Goal: Task Accomplishment & Management: Manage account settings

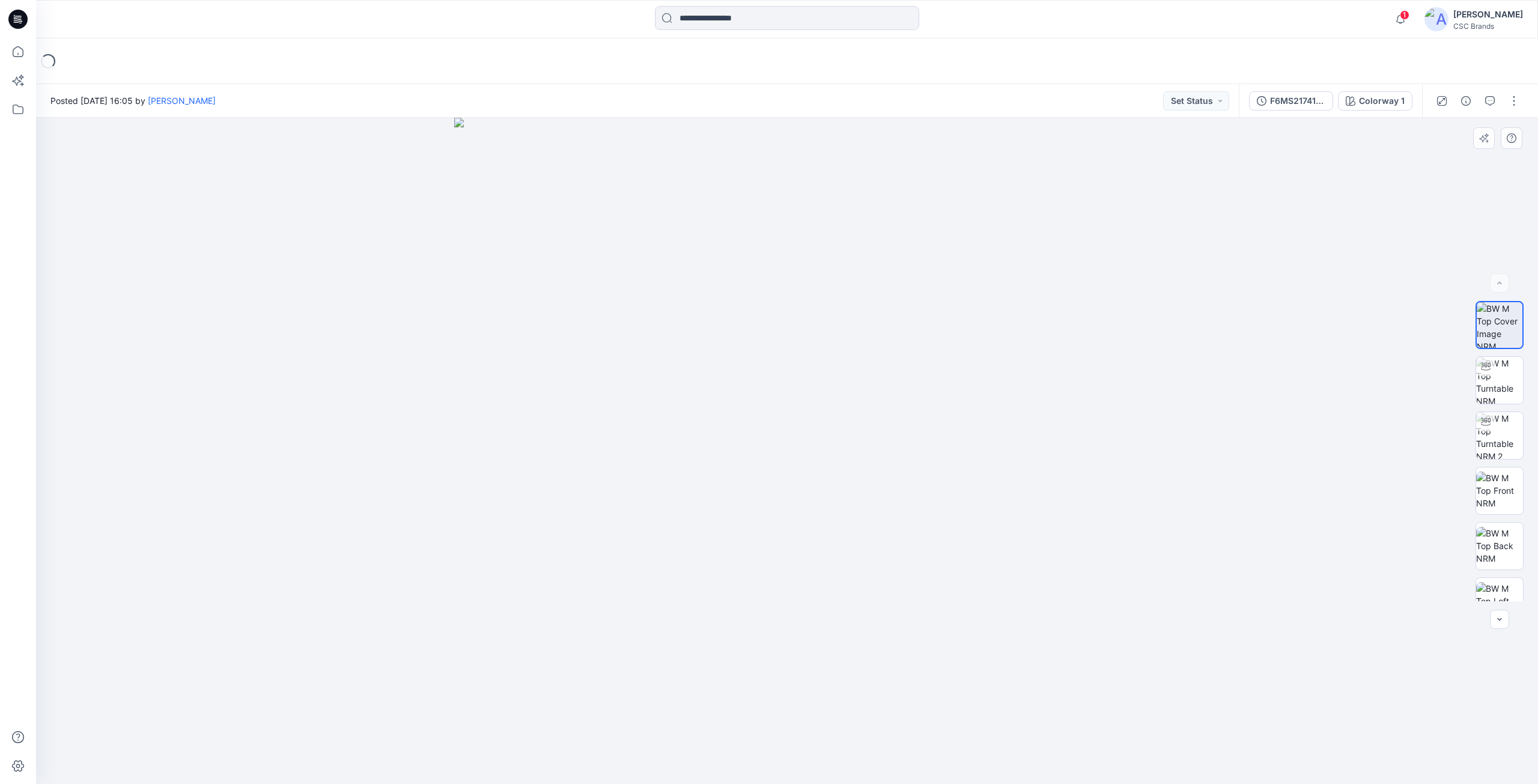
drag, startPoint x: 976, startPoint y: 616, endPoint x: 820, endPoint y: 621, distance: 156.1
click at [820, 621] on img at bounding box center [788, 451] width 667 height 666
click at [955, 659] on img at bounding box center [788, 451] width 667 height 666
click at [1502, 396] on img at bounding box center [1500, 380] width 47 height 47
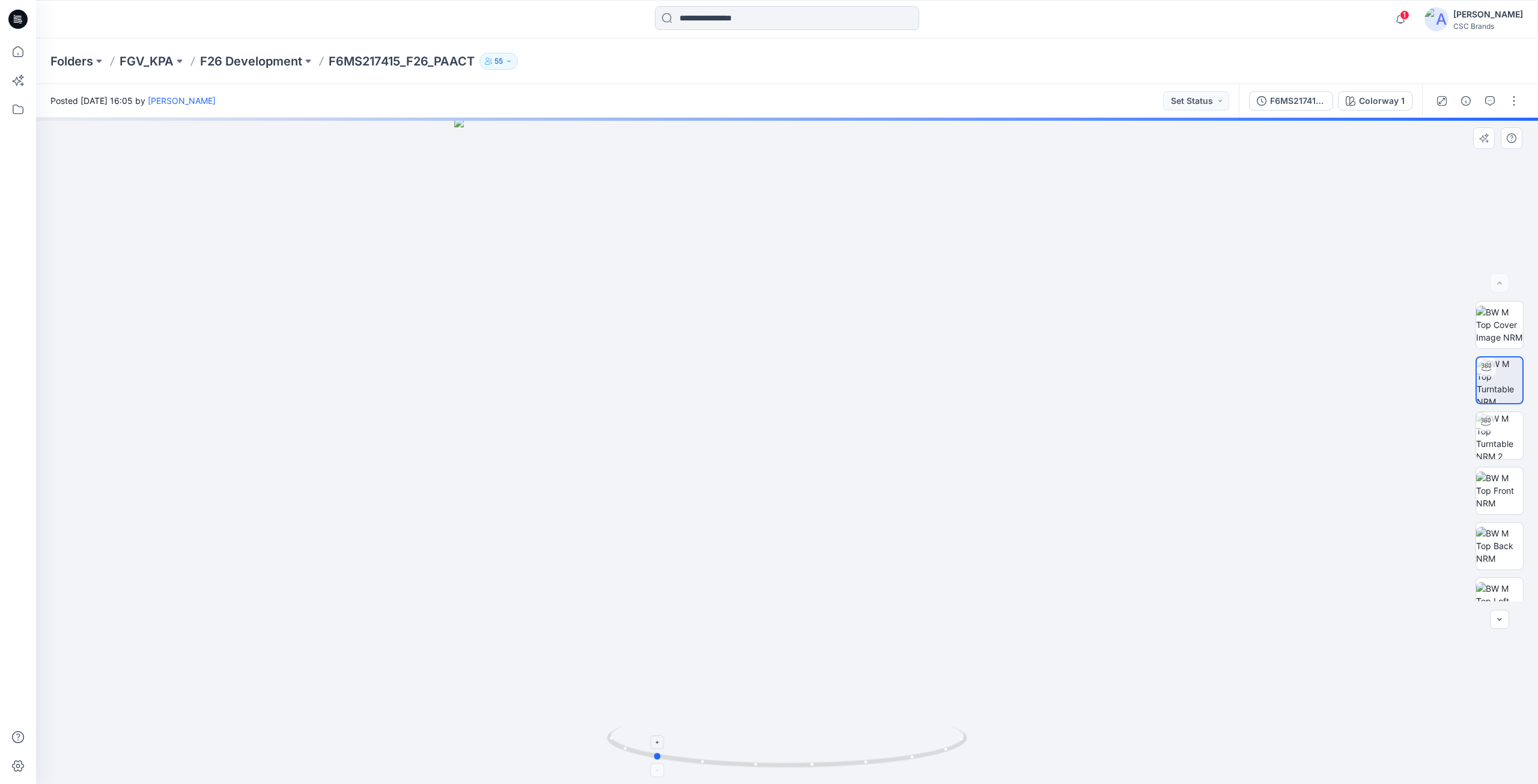
drag, startPoint x: 948, startPoint y: 749, endPoint x: 814, endPoint y: 757, distance: 134.2
click at [814, 757] on icon at bounding box center [788, 748] width 364 height 45
drag, startPoint x: 961, startPoint y: 744, endPoint x: 927, endPoint y: 753, distance: 35.2
click at [927, 753] on icon at bounding box center [788, 748] width 364 height 45
click at [1520, 109] on button "button" at bounding box center [1515, 101] width 20 height 20
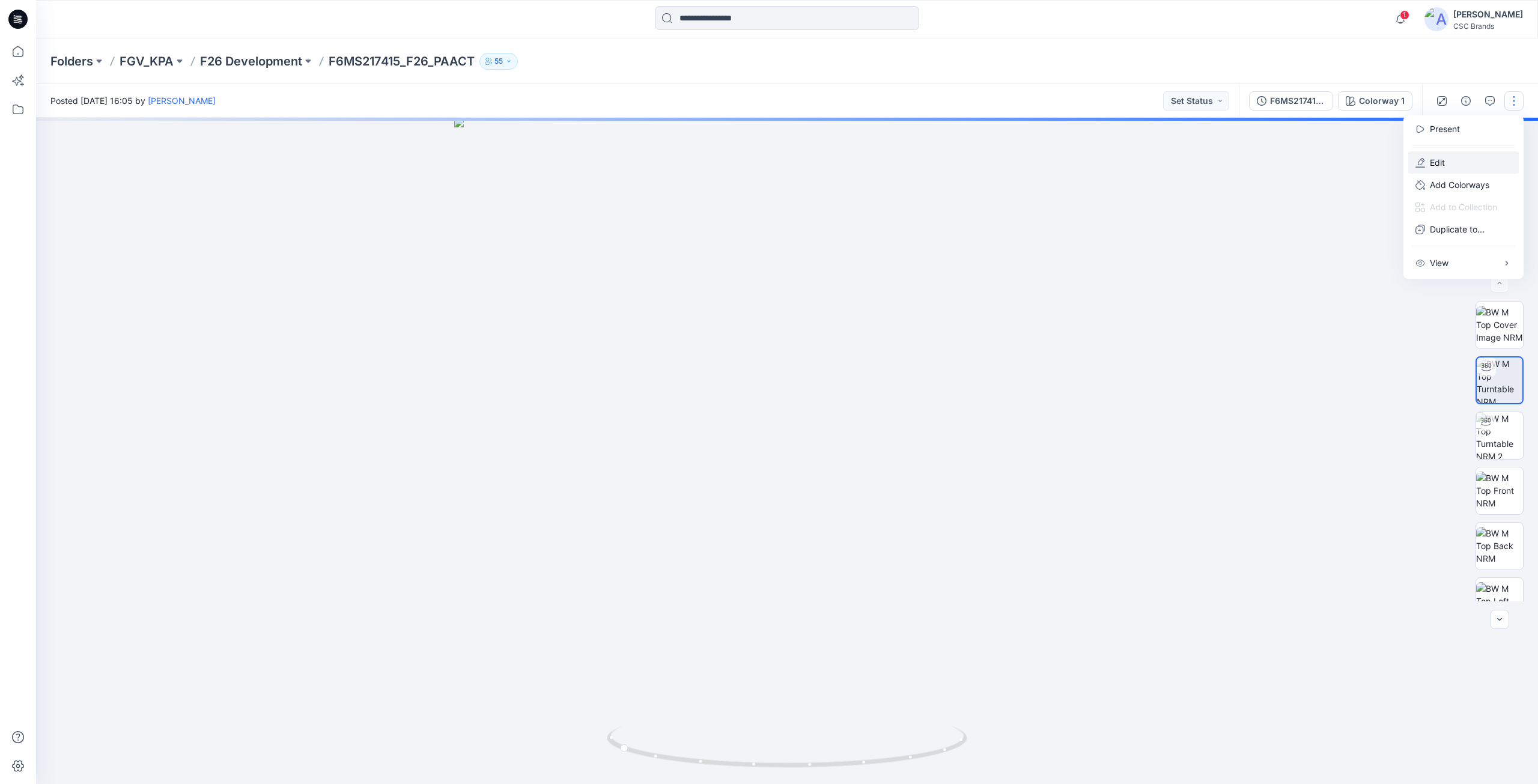
click at [1453, 163] on button "Edit" at bounding box center [1464, 163] width 111 height 22
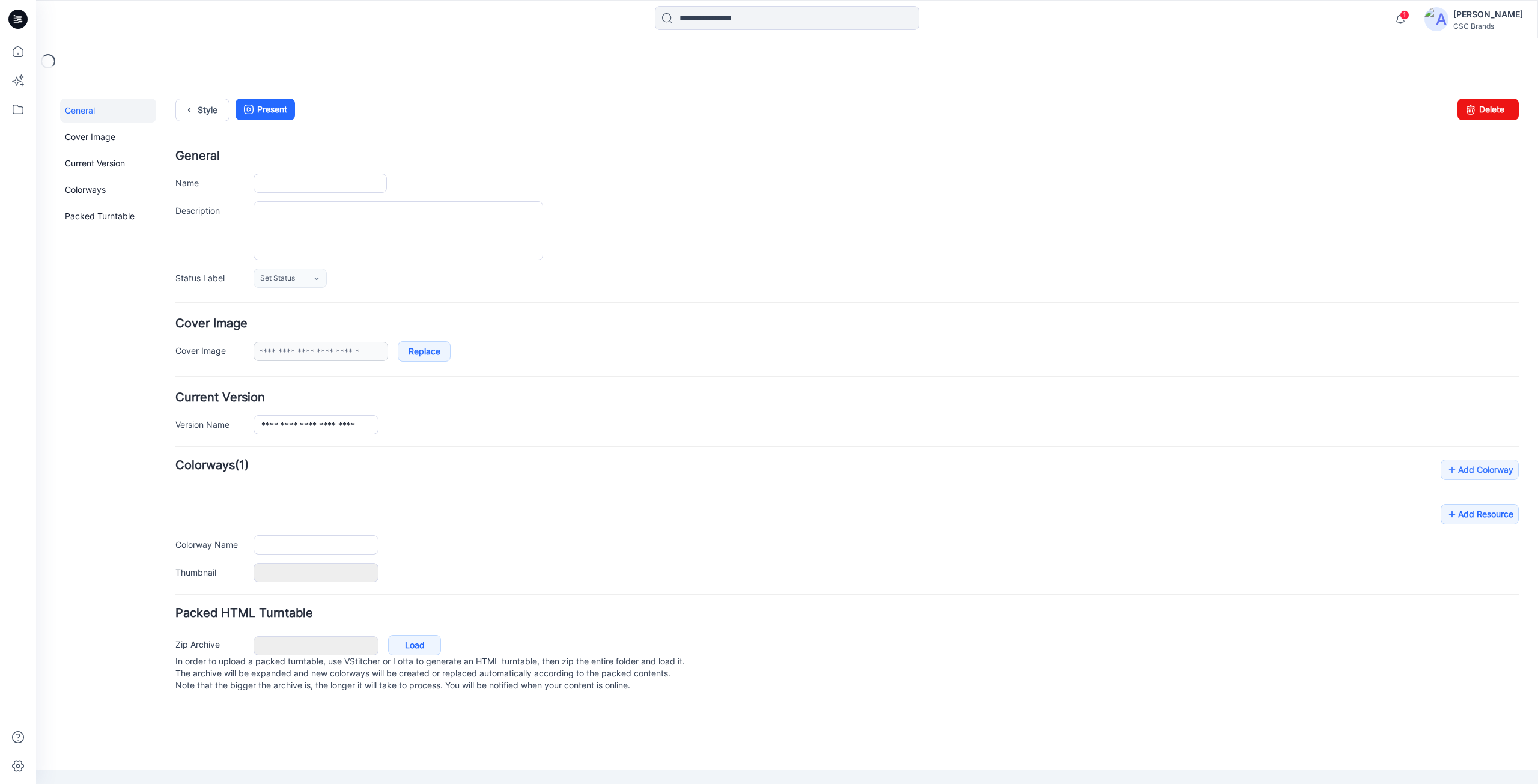
type input "**********"
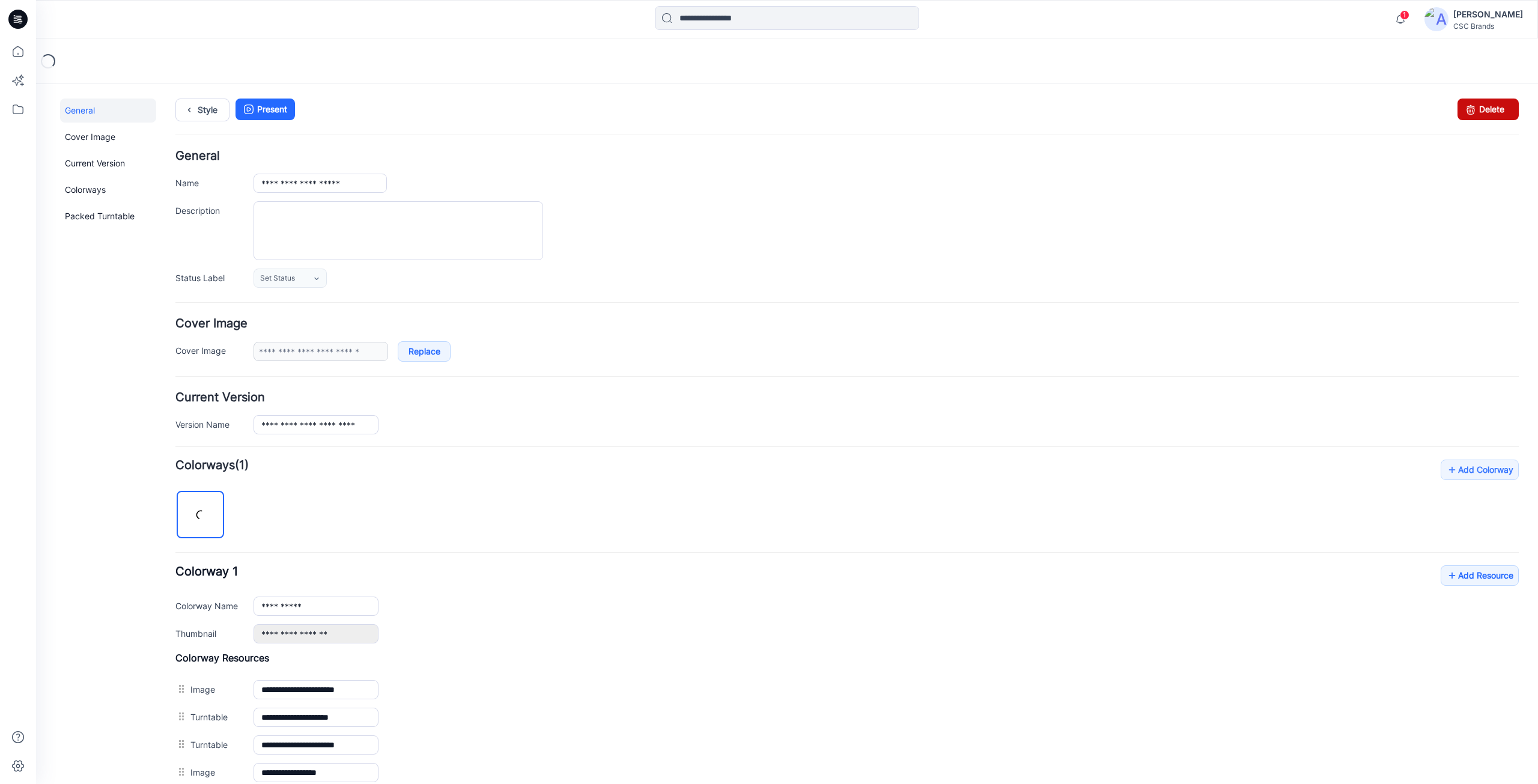
click at [1463, 112] on icon at bounding box center [1471, 109] width 17 height 21
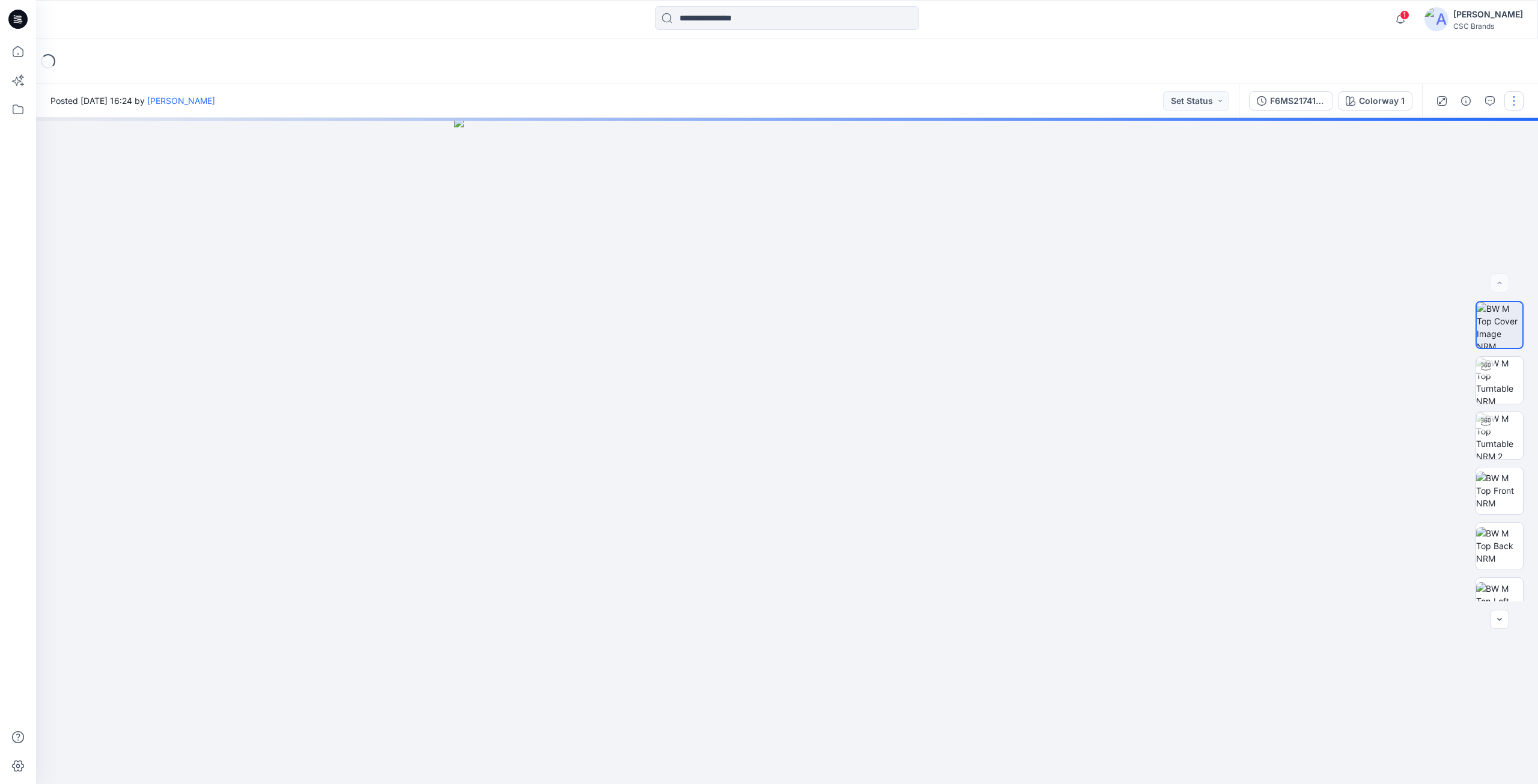
click at [1509, 94] on button "button" at bounding box center [1515, 101] width 20 height 20
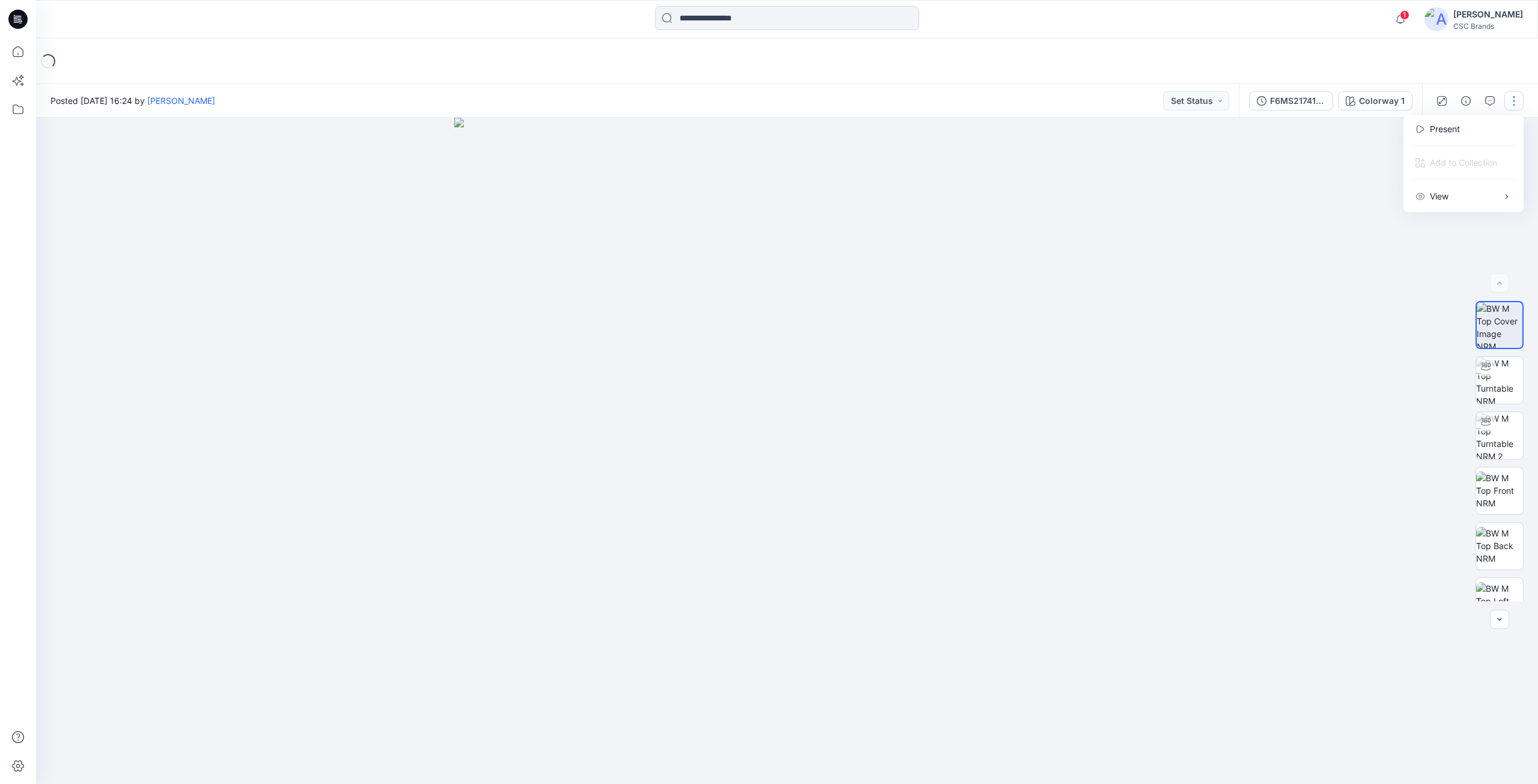
click at [1152, 78] on div "Loading..." at bounding box center [787, 61] width 1502 height 46
click at [1209, 102] on button "Set Status" at bounding box center [1197, 101] width 66 height 20
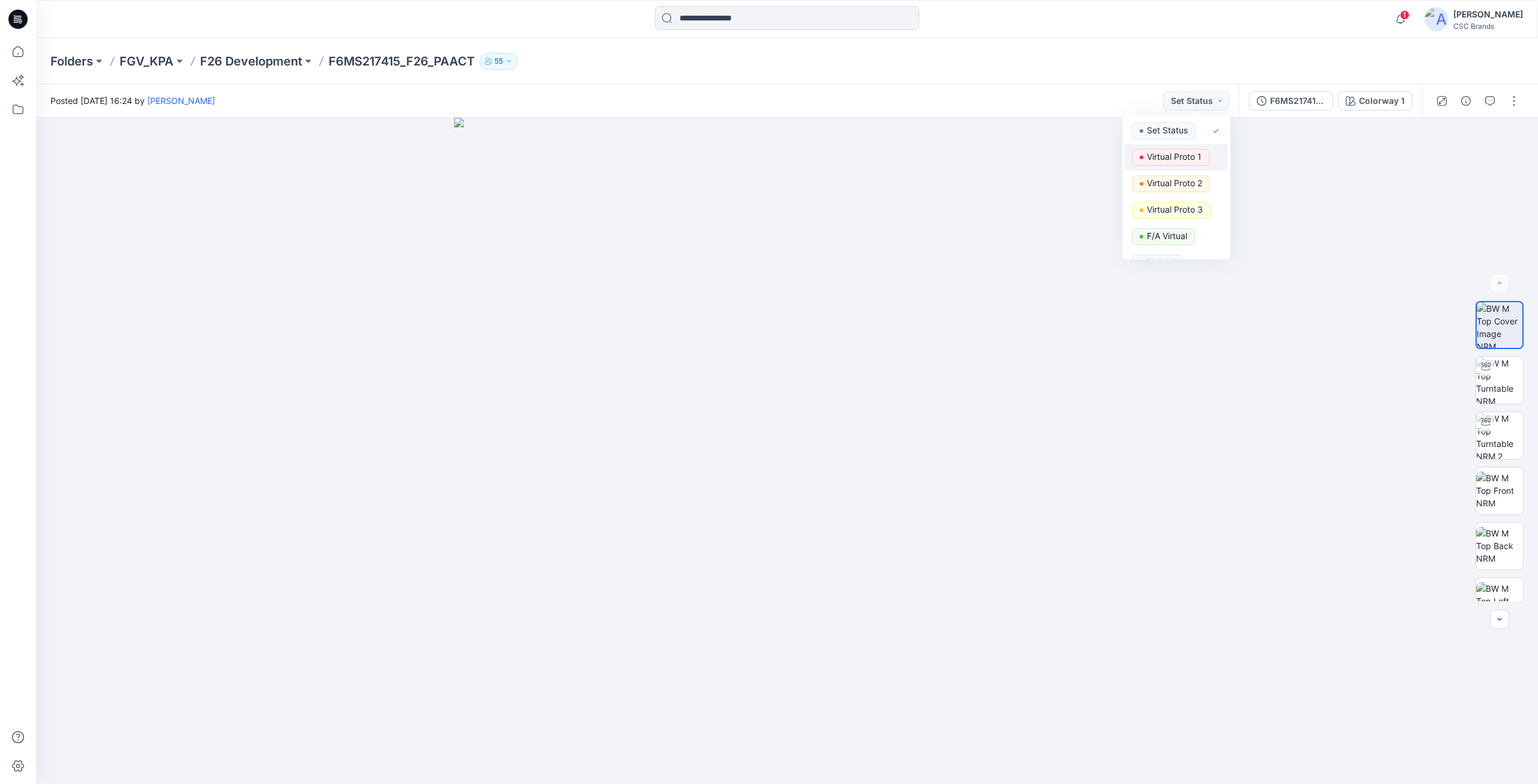
click at [1163, 163] on p "Virtual Proto 1" at bounding box center [1174, 157] width 55 height 16
click at [1515, 103] on button "button" at bounding box center [1515, 101] width 20 height 20
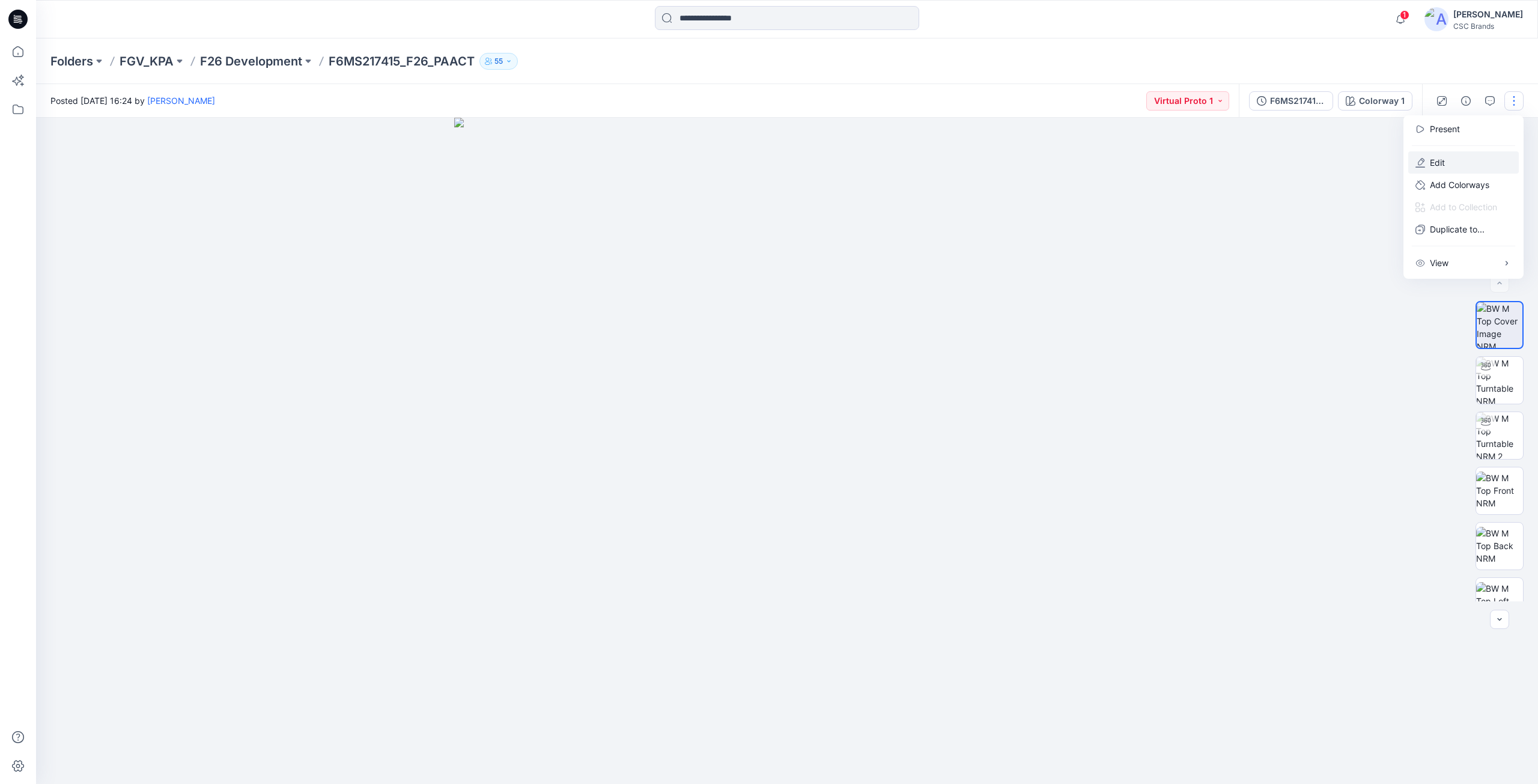
click at [1447, 161] on button "Edit" at bounding box center [1464, 163] width 111 height 22
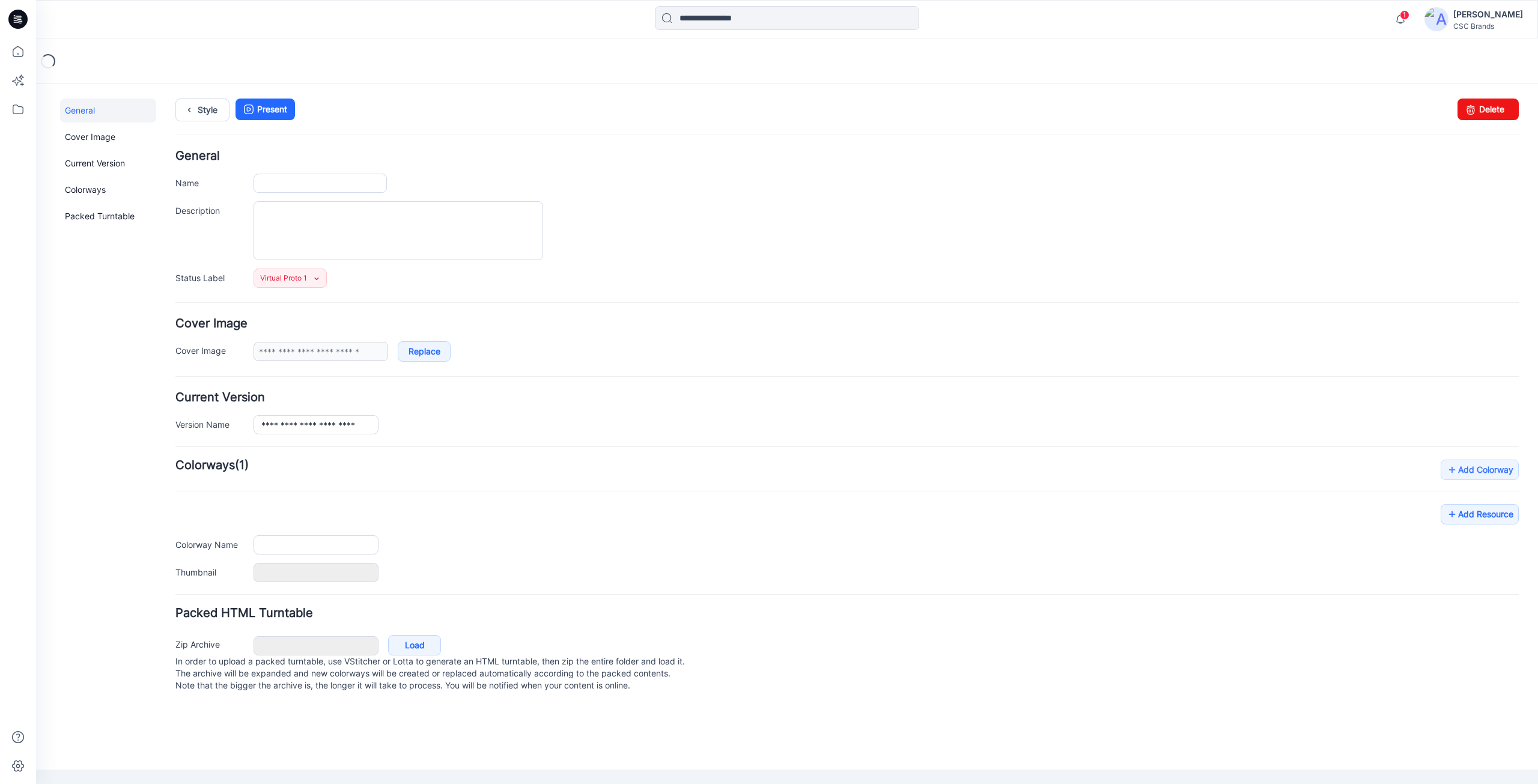
type input "**********"
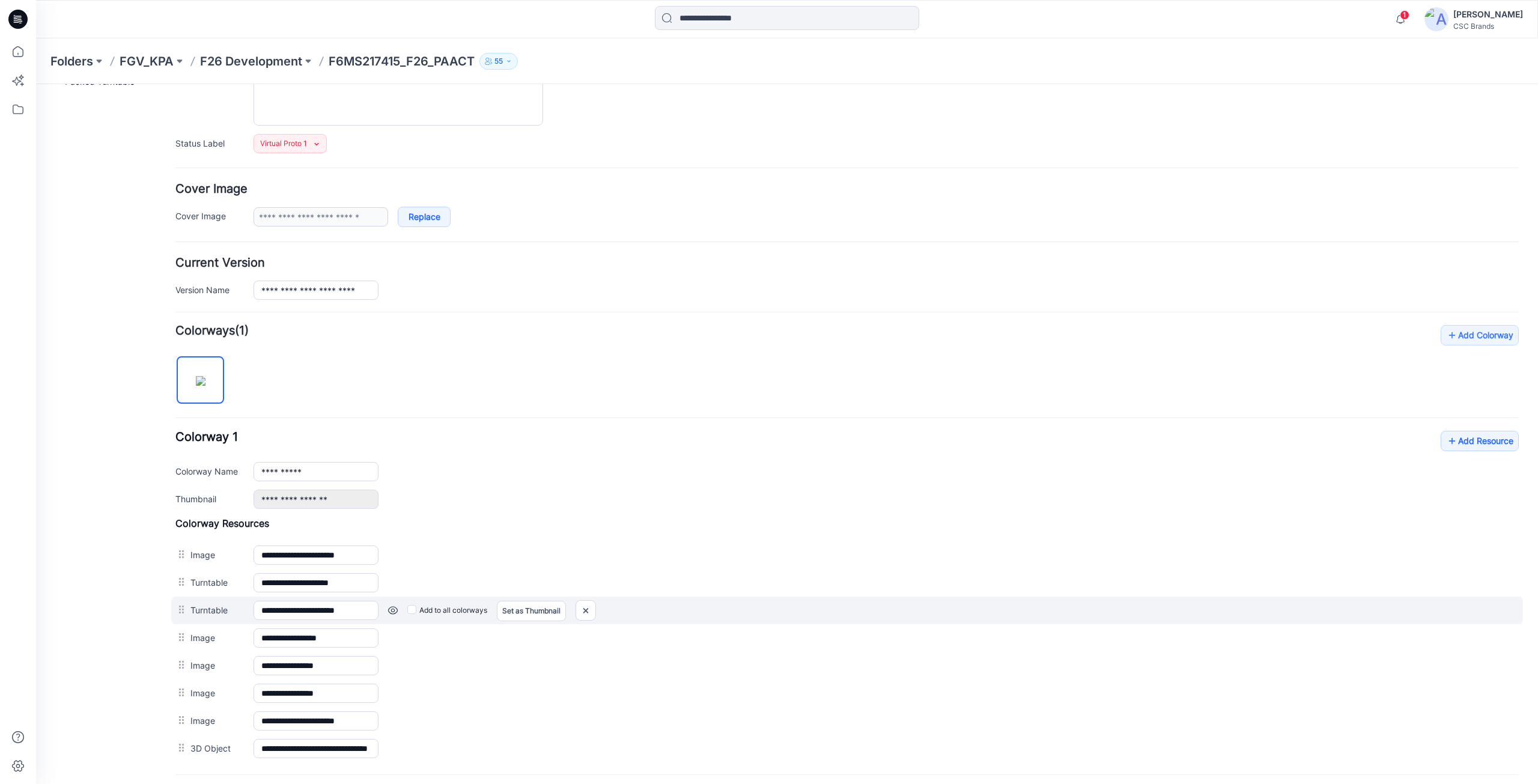
scroll to position [250, 0]
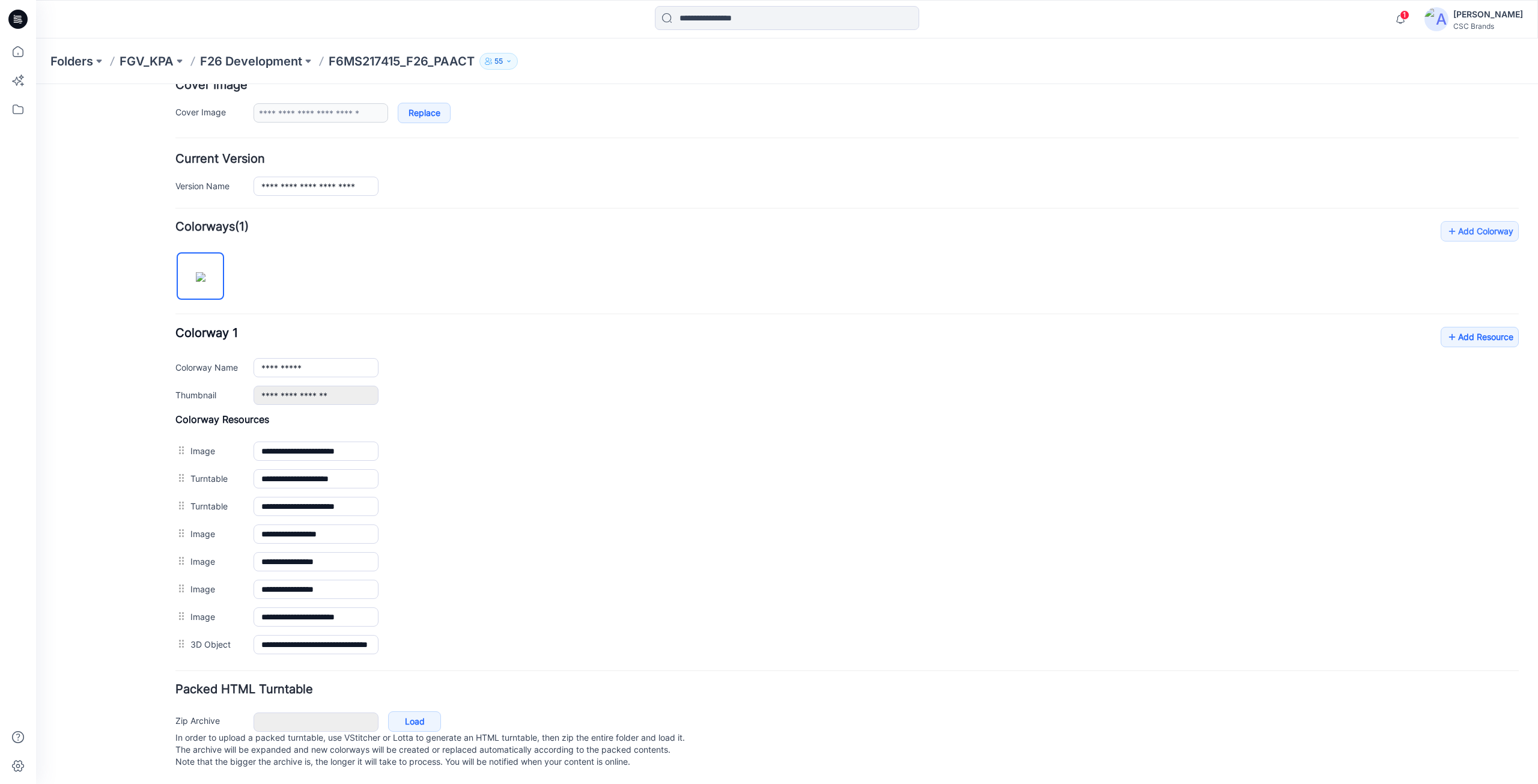
click at [1463, 336] on div "**********" at bounding box center [847, 366] width 1344 height 78
click at [1462, 332] on link "Add Resource" at bounding box center [1480, 337] width 78 height 20
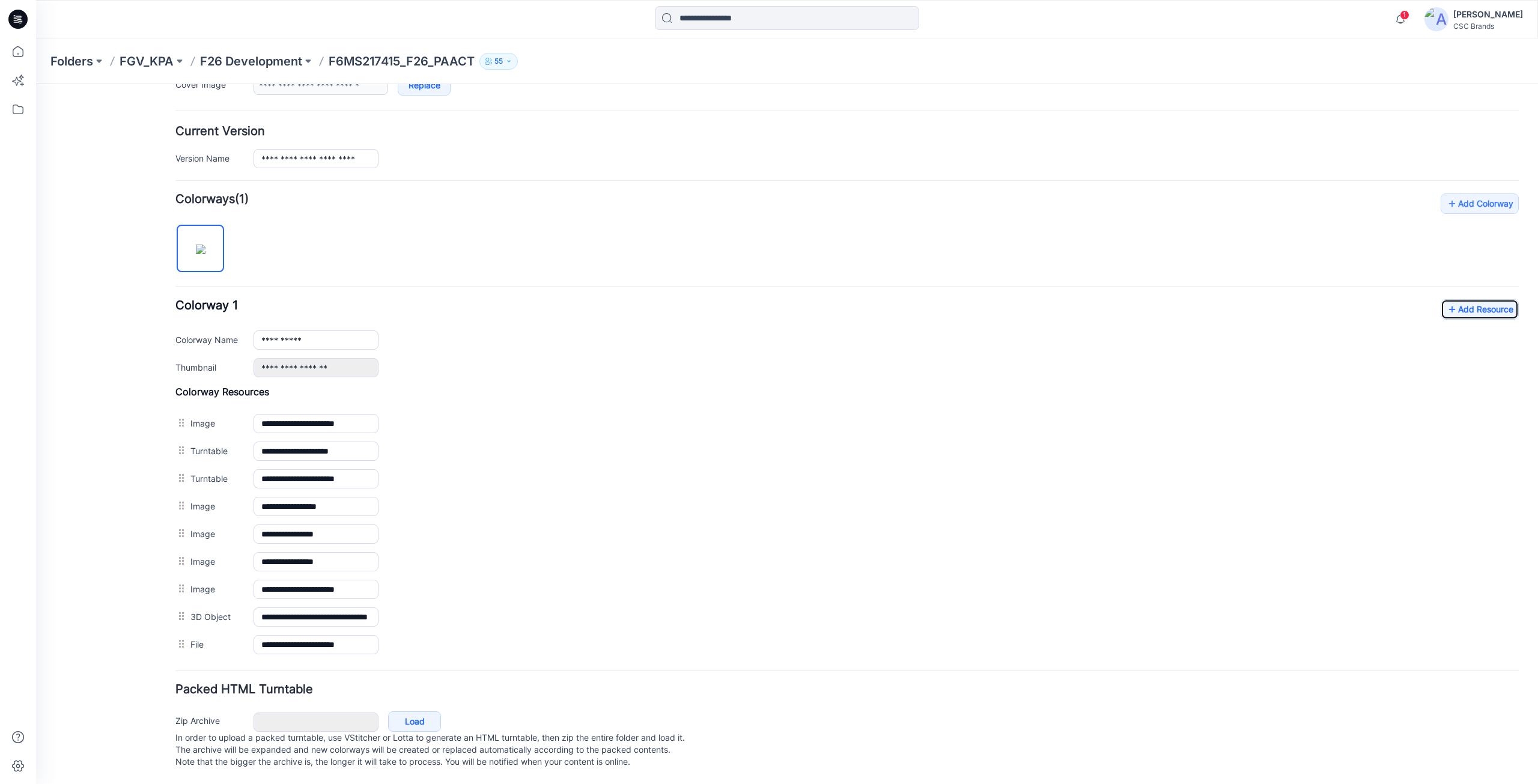
scroll to position [278, 0]
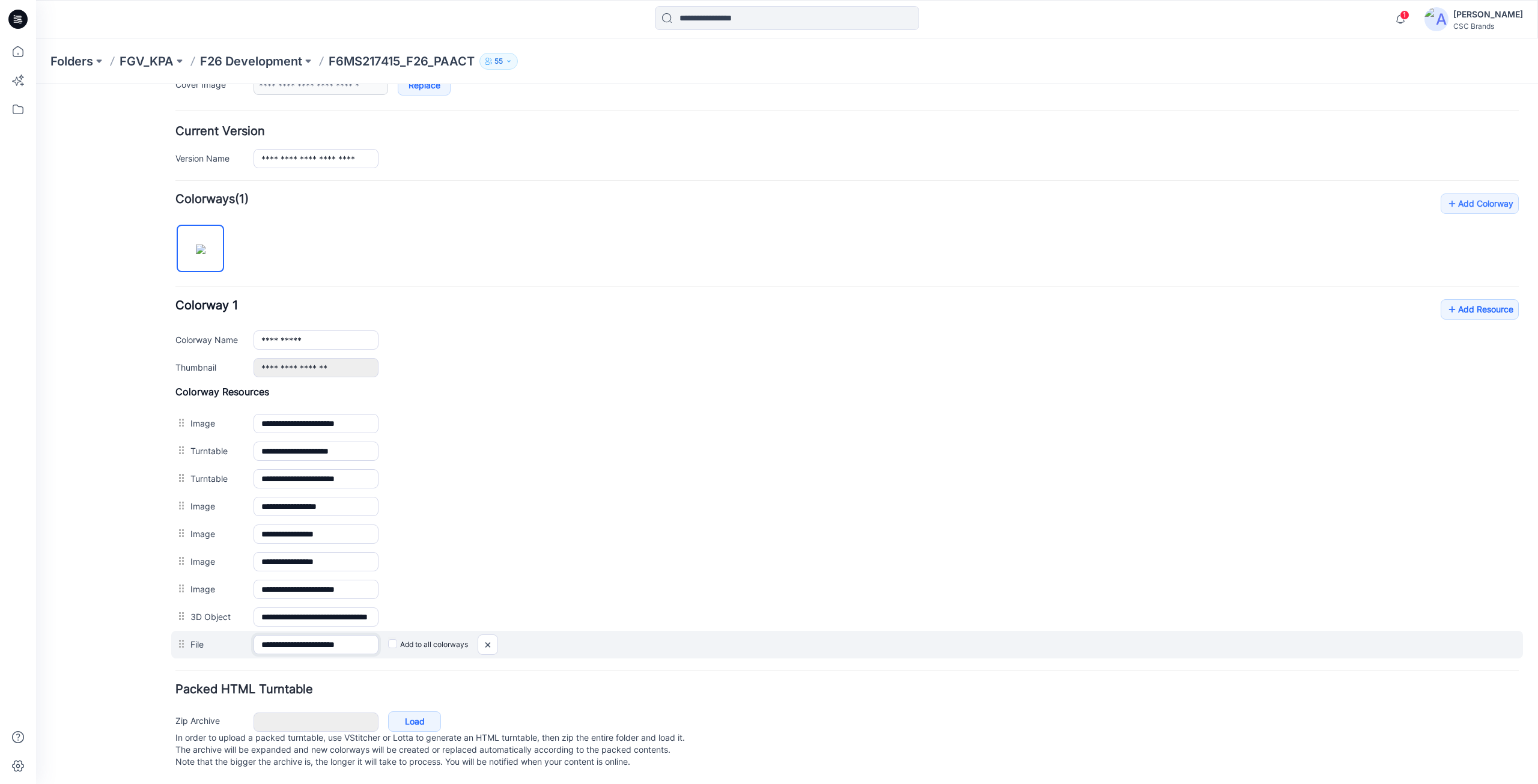
click at [358, 636] on input "**********" at bounding box center [316, 645] width 125 height 20
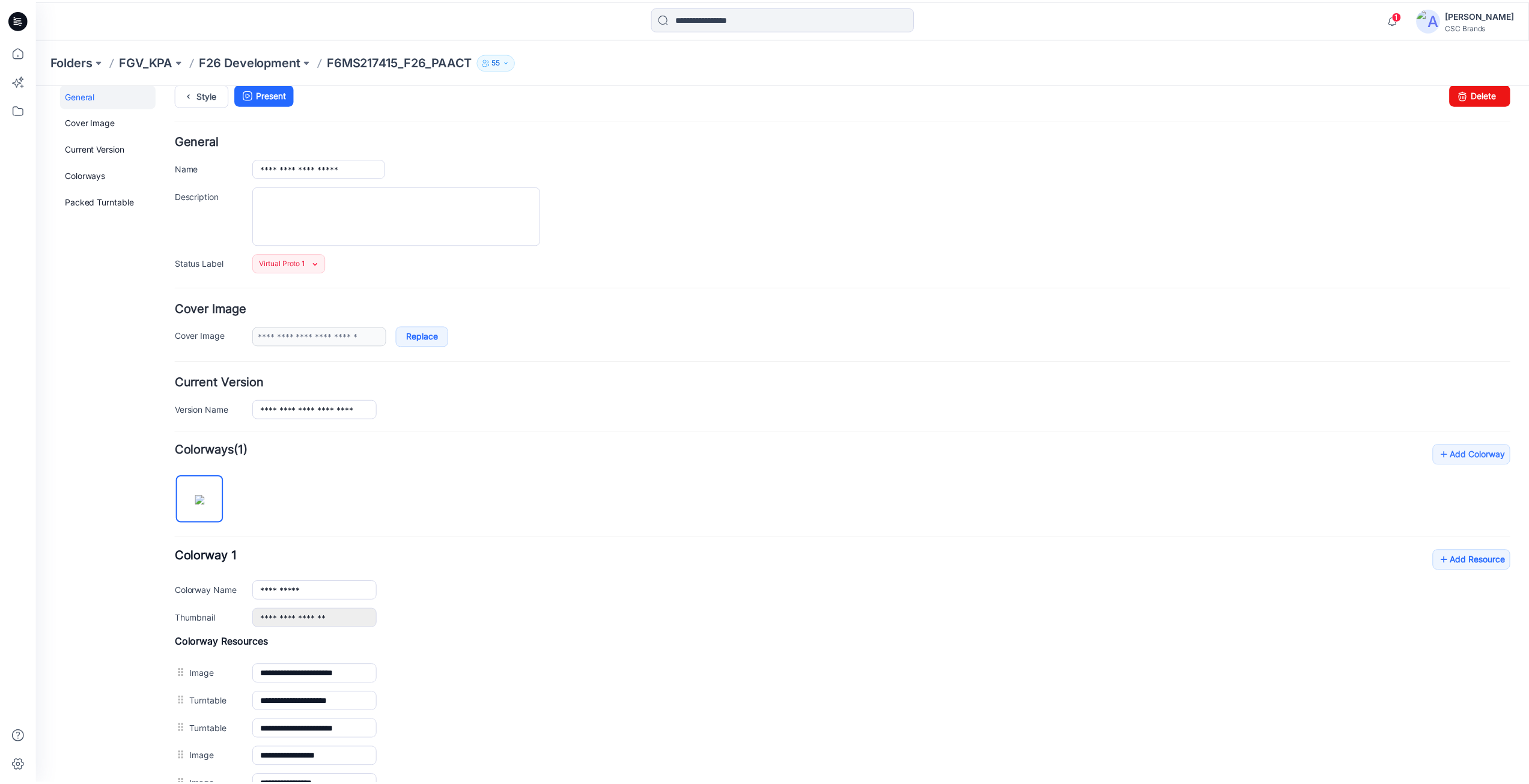
scroll to position [0, 0]
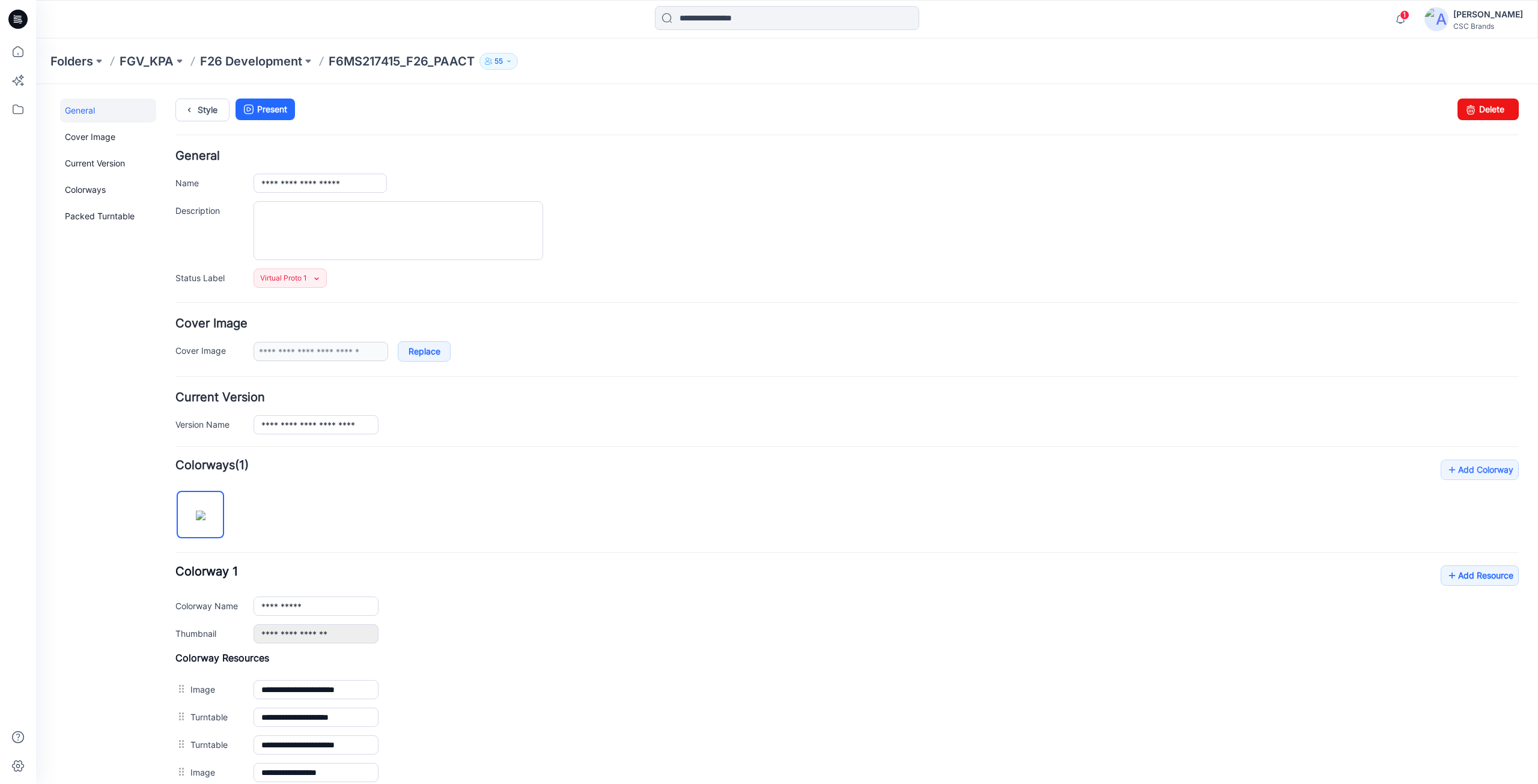
click at [4, 10] on div at bounding box center [18, 19] width 38 height 38
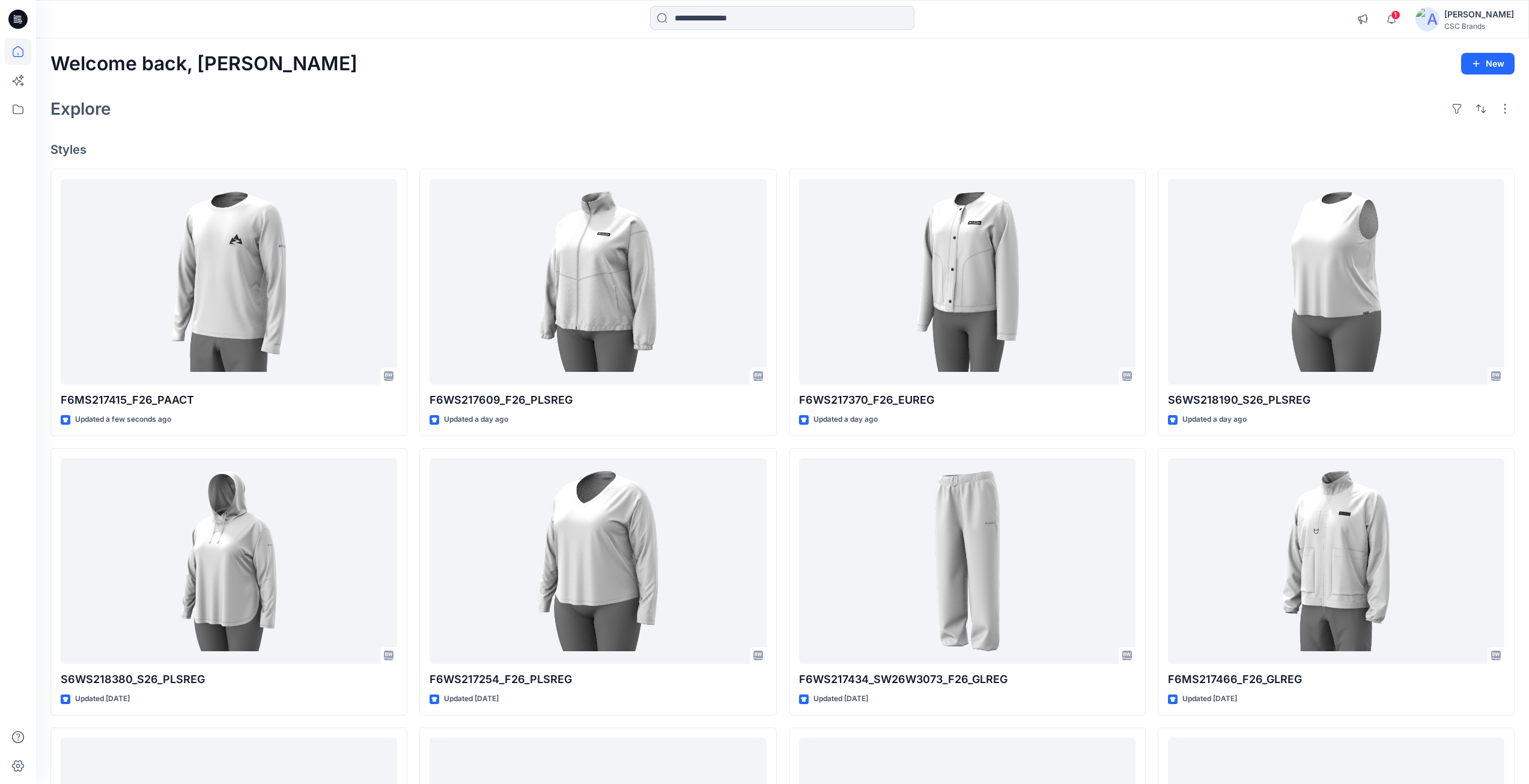
click at [593, 125] on div "Welcome back, Mijan New Explore Styles F6MS217415_F26_PAACT Updated a few secon…" at bounding box center [782, 545] width 1493 height 1014
click at [361, 33] on div "1 Notifications Your style F6MS217415_F26_PAACT is ready 2 minutes ago Your sty…" at bounding box center [782, 19] width 1493 height 38
click at [696, 153] on h4 "Styles" at bounding box center [783, 150] width 1464 height 14
